Goal: Task Accomplishment & Management: Manage account settings

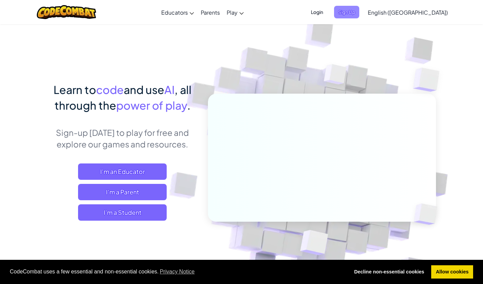
click at [359, 17] on span "Sign Up" at bounding box center [346, 12] width 25 height 13
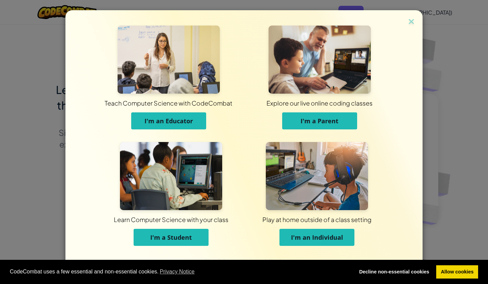
click at [457, 60] on div "Teach Computer Science with CodeCombat I'm an Educator Explore our live online …" at bounding box center [244, 142] width 488 height 284
click at [412, 20] on img at bounding box center [411, 22] width 9 height 10
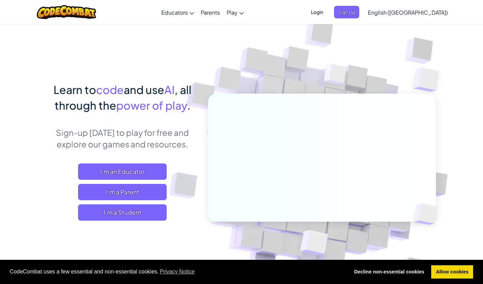
click at [327, 7] on span "Login" at bounding box center [317, 12] width 20 height 13
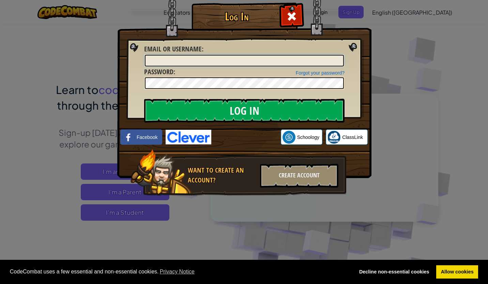
click at [186, 65] on input "Email or Username :" at bounding box center [244, 61] width 199 height 12
type input "agarwalsaanvi"
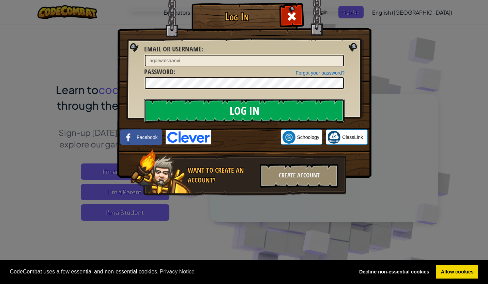
click at [265, 109] on input "Log In" at bounding box center [244, 111] width 200 height 24
